Goal: Information Seeking & Learning: Stay updated

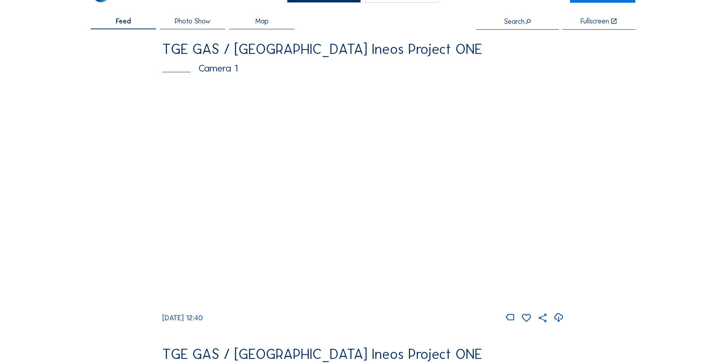
scroll to position [78, 0]
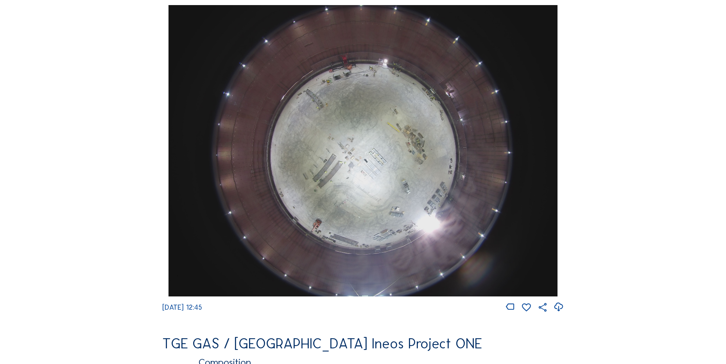
scroll to position [704, 0]
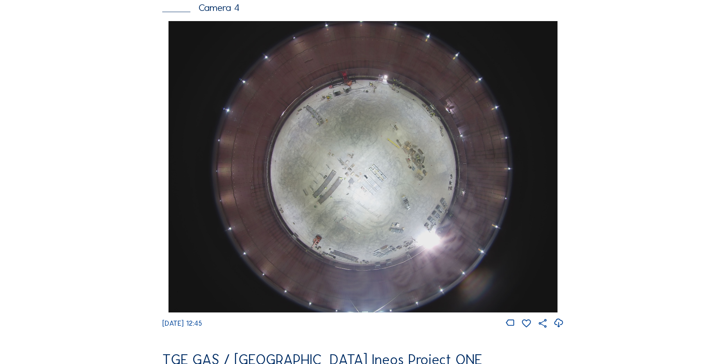
click at [558, 329] on icon at bounding box center [558, 323] width 11 height 13
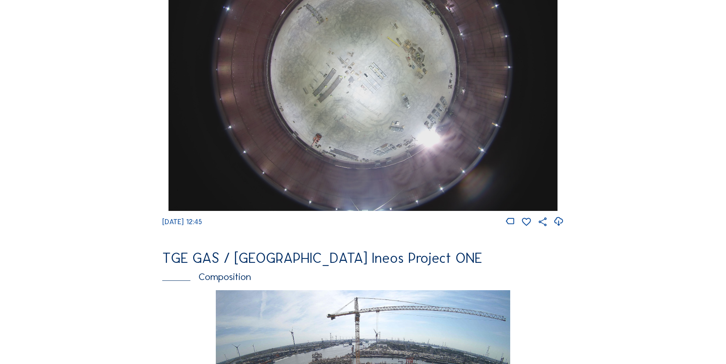
scroll to position [899, 0]
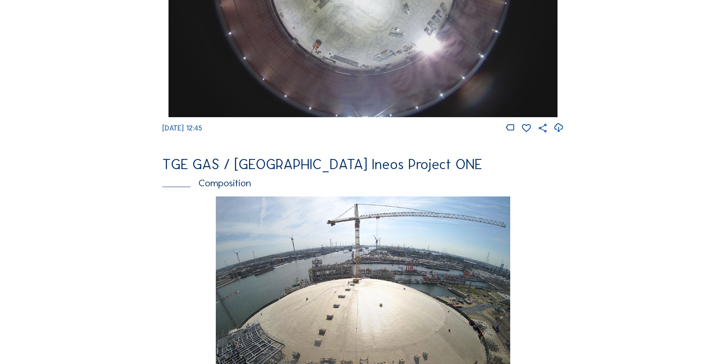
drag, startPoint x: 168, startPoint y: 150, endPoint x: 154, endPoint y: 154, distance: 14.8
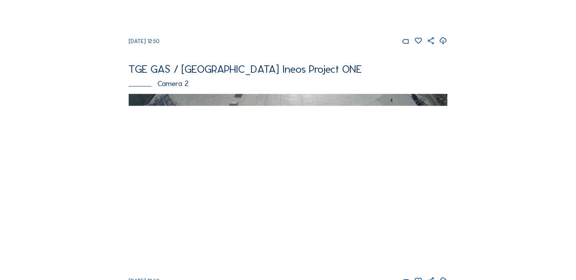
scroll to position [117, 0]
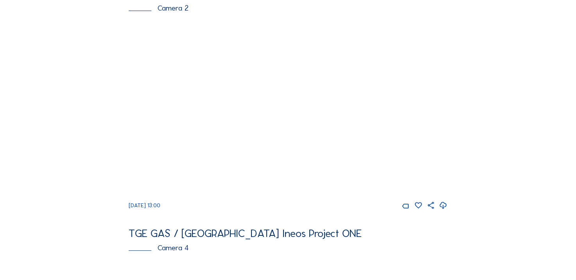
scroll to position [313, 0]
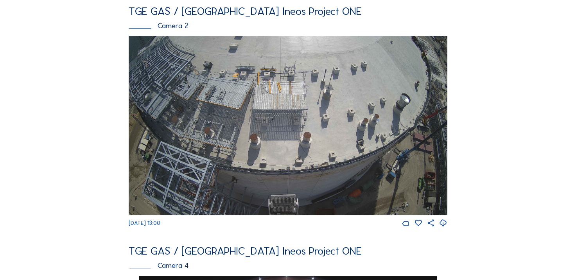
scroll to position [274, 0]
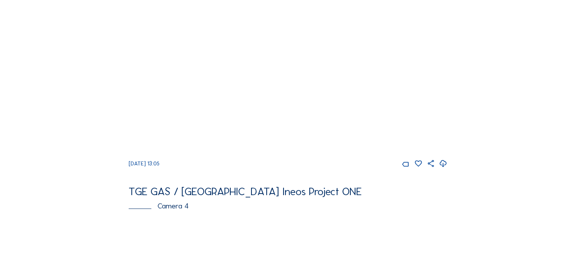
scroll to position [586, 0]
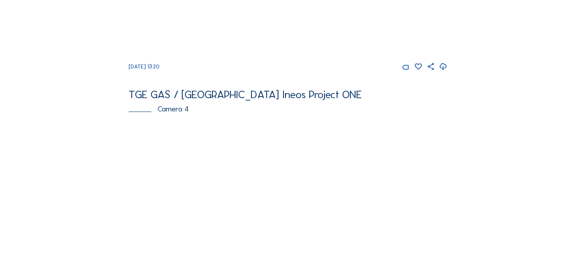
scroll to position [547, 0]
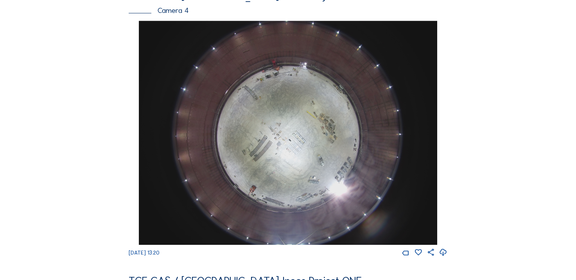
click at [444, 258] on icon at bounding box center [443, 252] width 8 height 10
click at [86, 120] on div "Feed Photo Show Map Search Fullscreen TGE GAS / Antwerpen Ineos Project ONE Cam…" at bounding box center [288, 16] width 432 height 1049
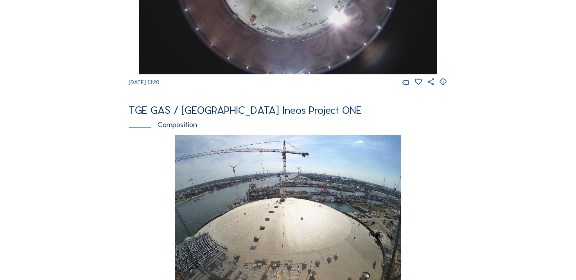
scroll to position [821, 0]
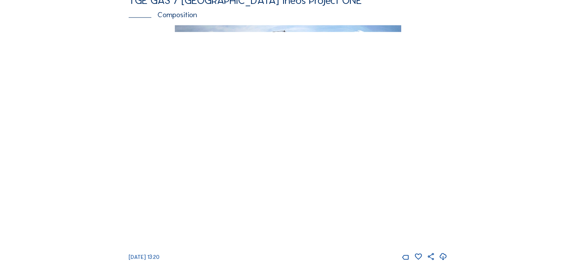
scroll to position [782, 0]
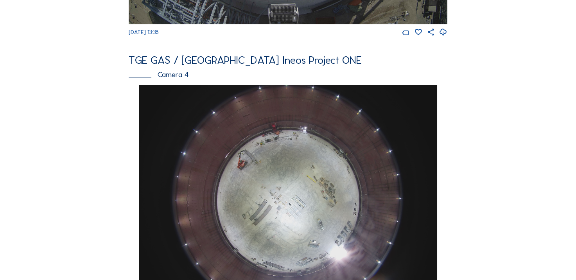
scroll to position [586, 0]
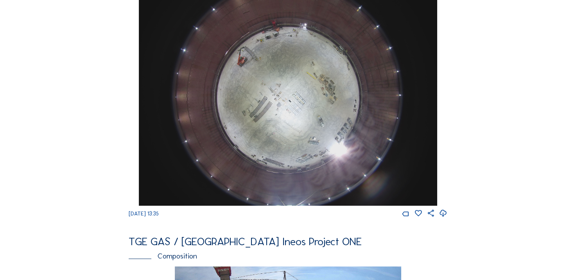
click at [443, 219] on icon at bounding box center [443, 213] width 8 height 10
click at [61, 99] on div "Cameras Timelapses My C-Site Feed Photo Show Map Search Fullscreen TGE GAS / [G…" at bounding box center [288, 90] width 576 height 1352
